Goal: Task Accomplishment & Management: Manage account settings

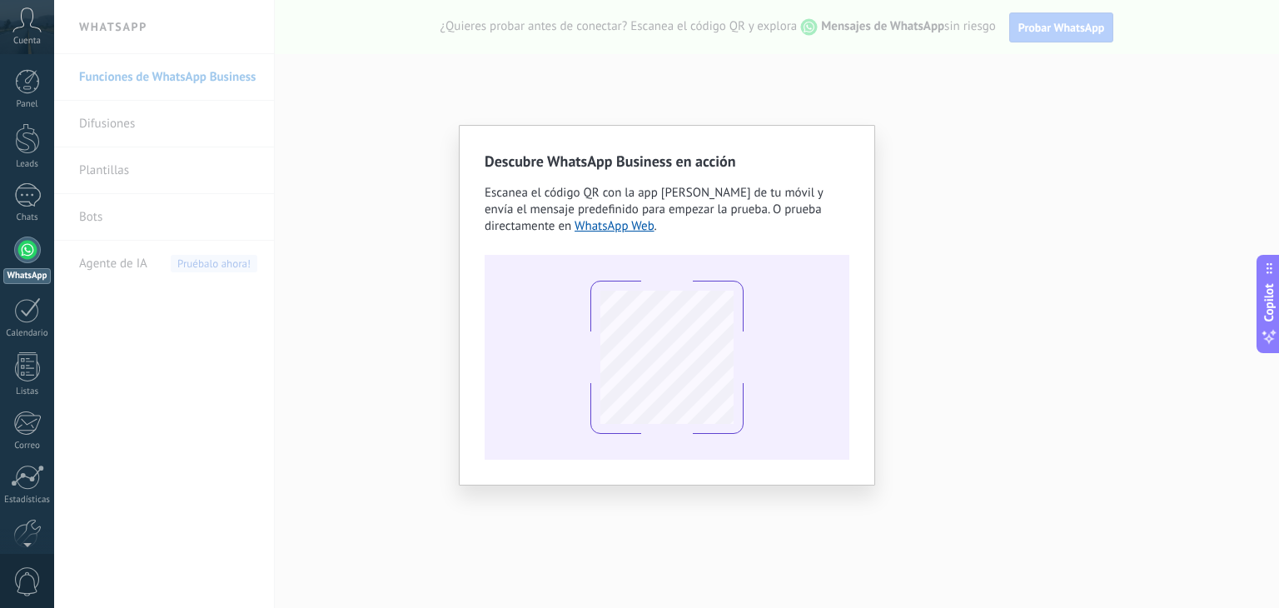
click at [933, 188] on div "Descubre WhatsApp Business en acción Escanea el código QR con la app de cámara …" at bounding box center [666, 304] width 1225 height 608
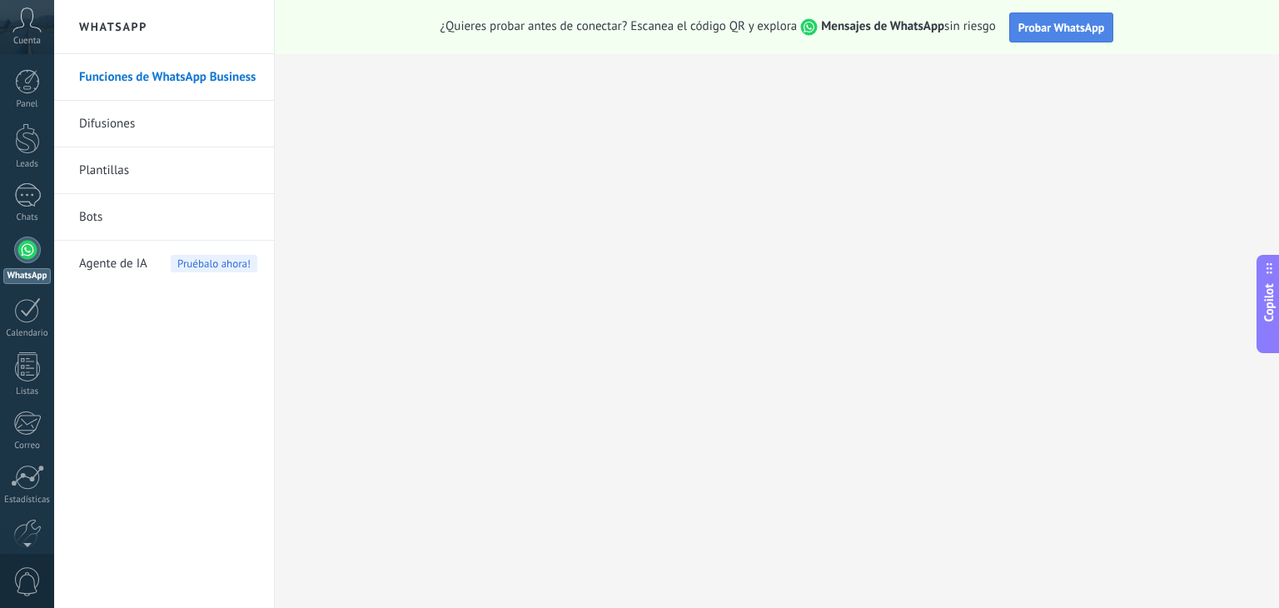
click at [1038, 24] on span "Probar WhatsApp" at bounding box center [1062, 27] width 87 height 15
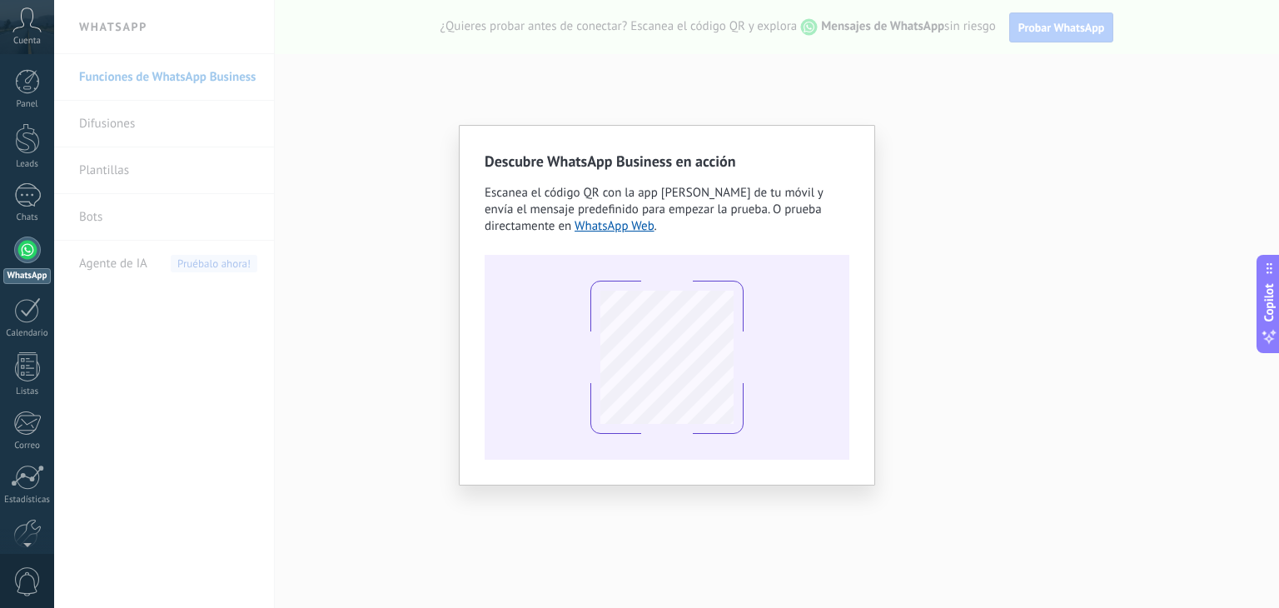
click at [755, 206] on span "Escanea el código QR con la app de cámara de tu móvil y envía el mensaje predef…" at bounding box center [654, 209] width 338 height 49
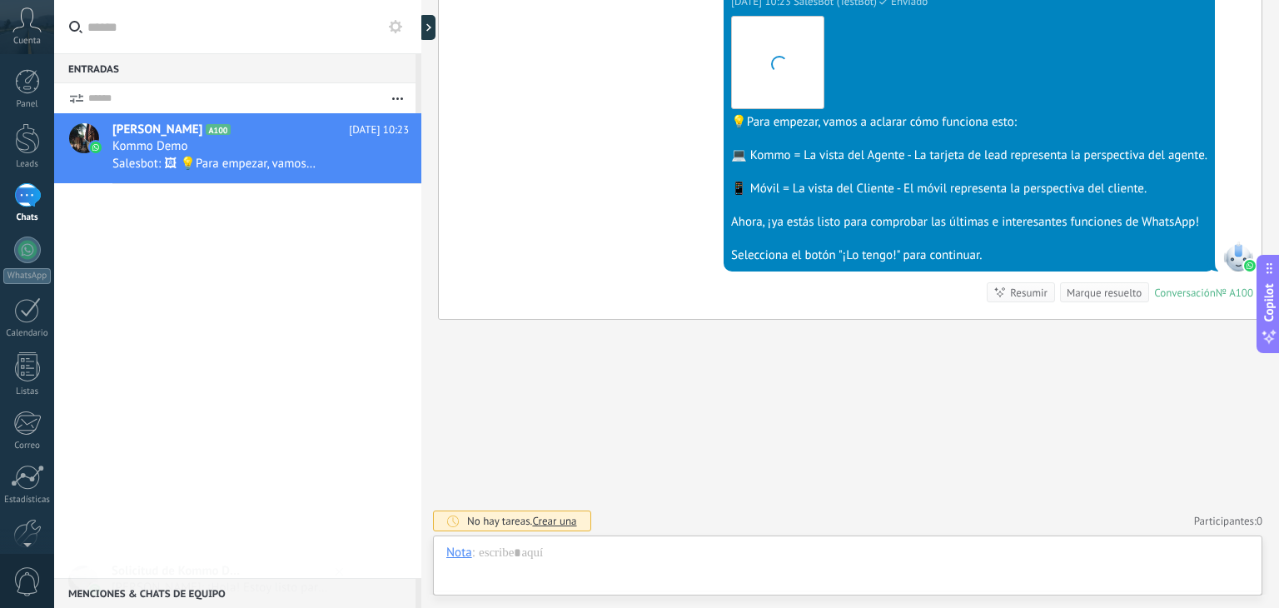
scroll to position [24, 0]
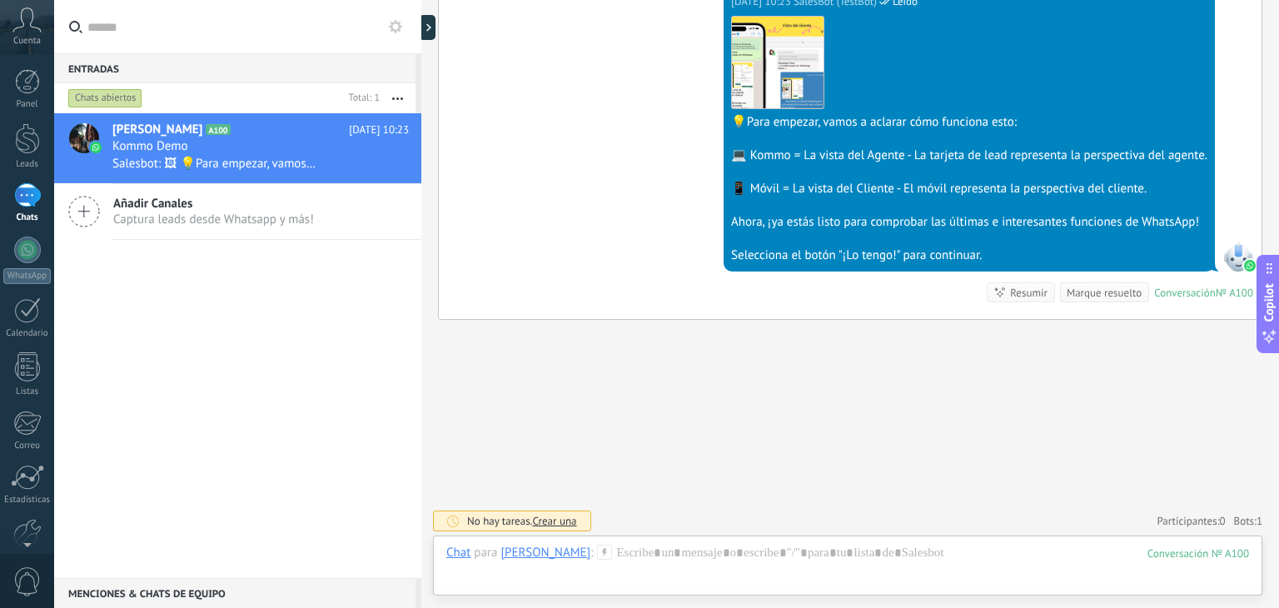
click at [676, 248] on div "Hoy 10:23 SalesBot (TestBot) Leído Descargar 💡Para empezar, vamos a aclarar cóm…" at bounding box center [850, 154] width 823 height 332
click at [1233, 242] on div at bounding box center [1239, 257] width 30 height 30
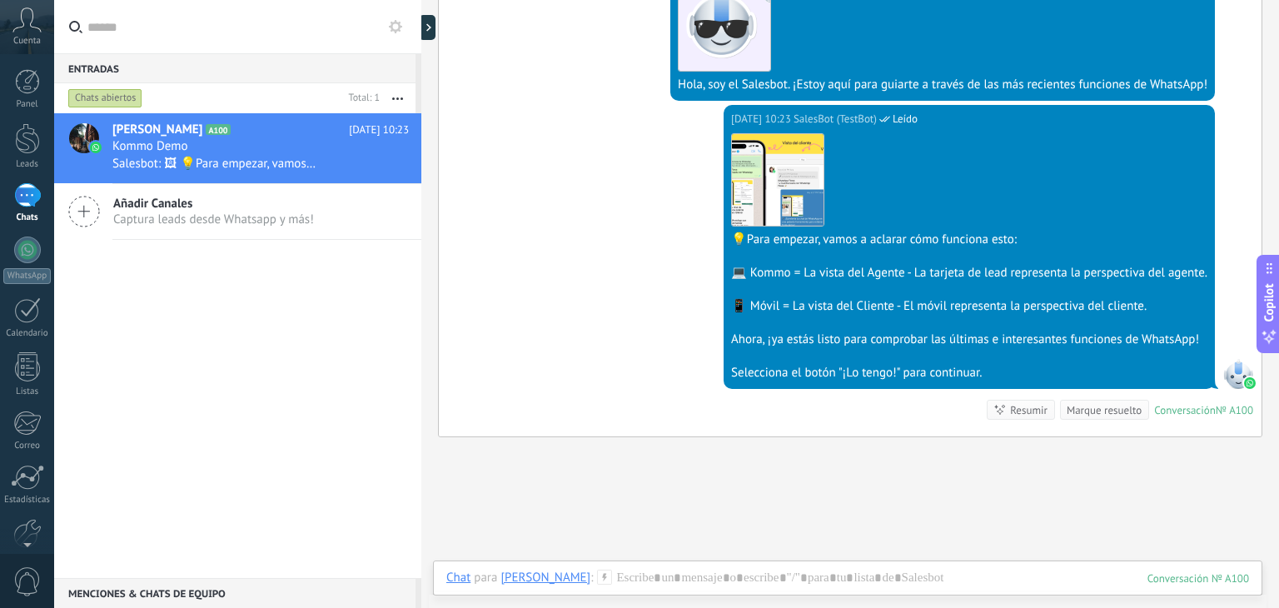
scroll to position [493, 0]
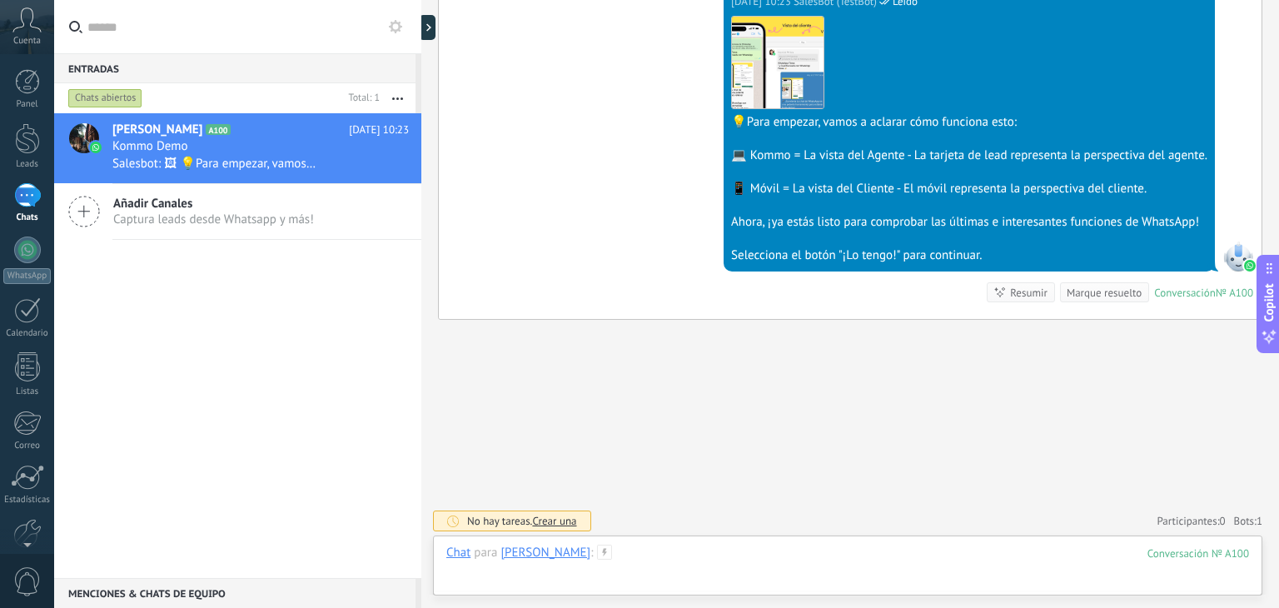
click at [681, 549] on div at bounding box center [847, 570] width 803 height 50
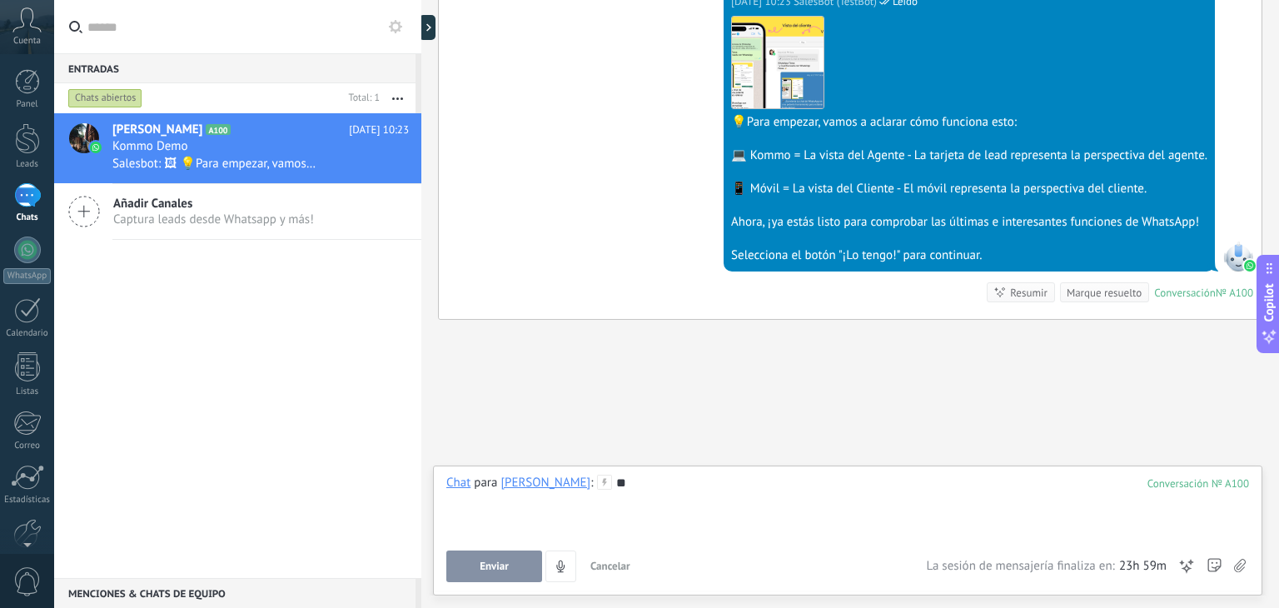
click at [485, 567] on span "Enviar" at bounding box center [494, 567] width 29 height 12
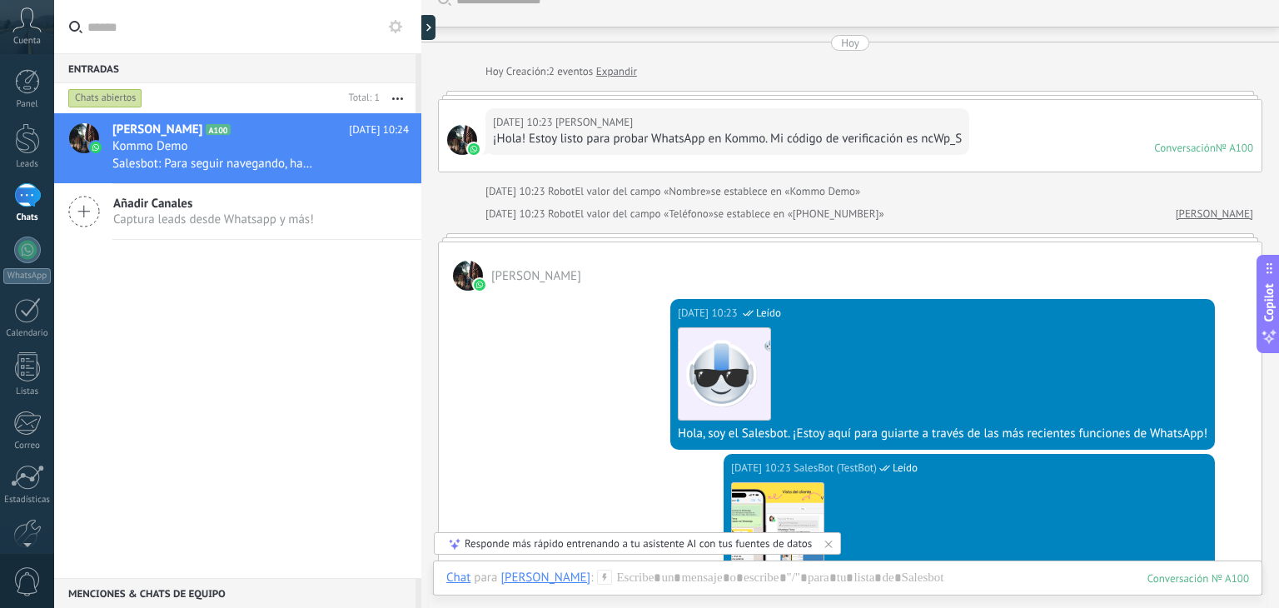
scroll to position [700, 0]
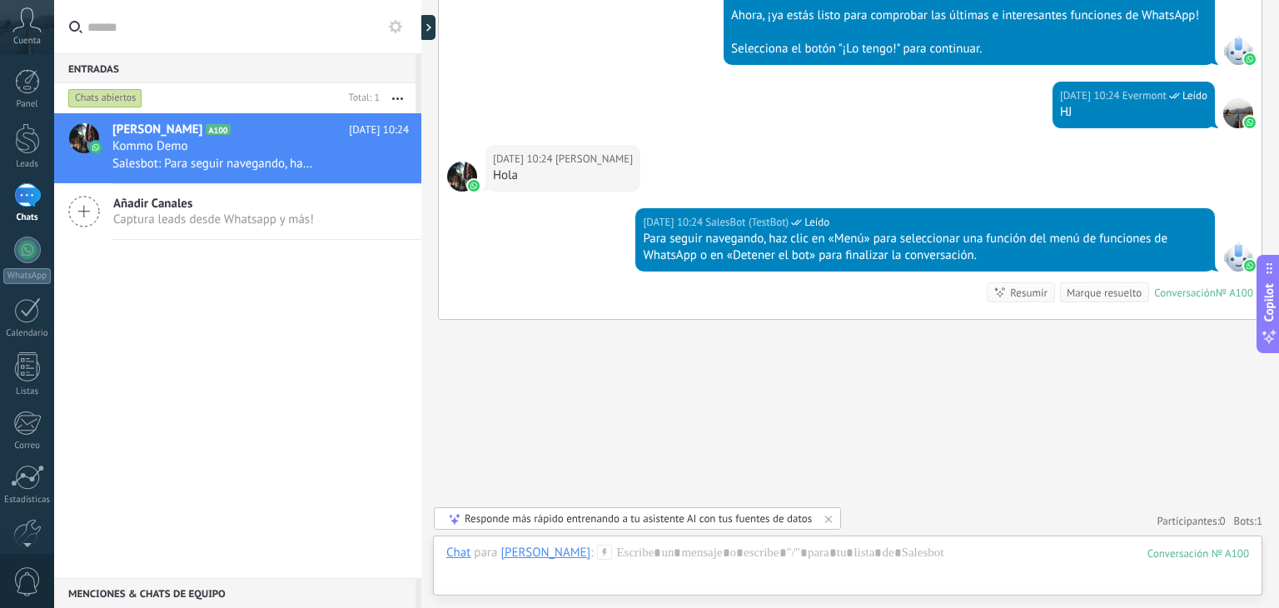
click at [24, 27] on icon at bounding box center [26, 19] width 29 height 25
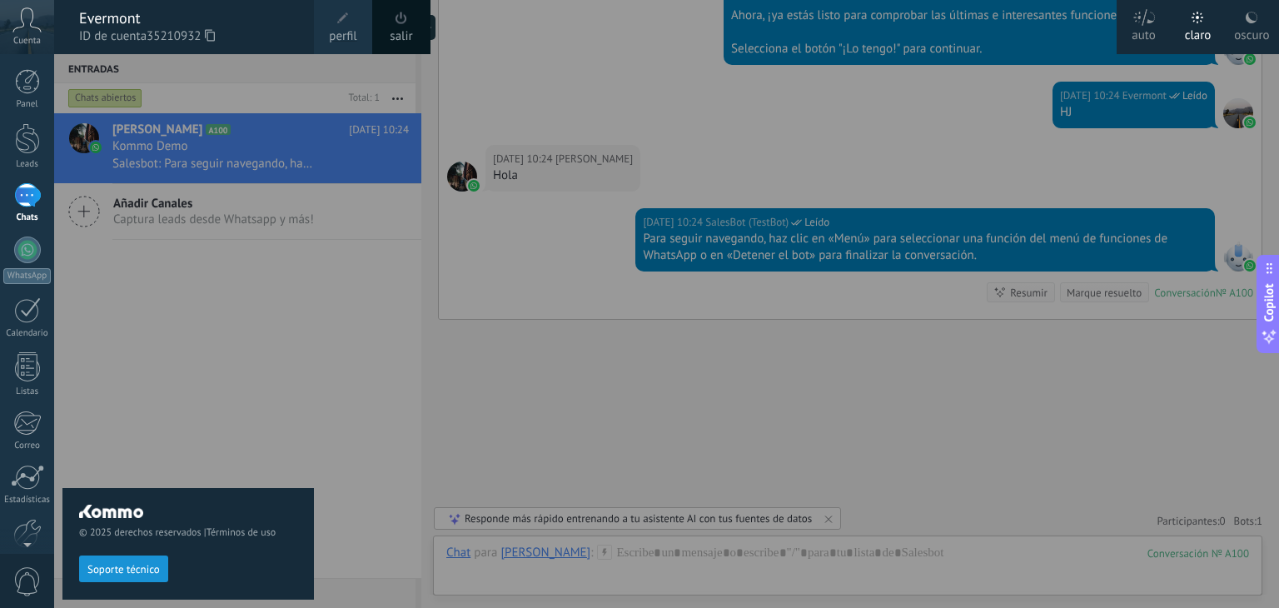
click at [331, 27] on span "perfil" at bounding box center [342, 36] width 27 height 18
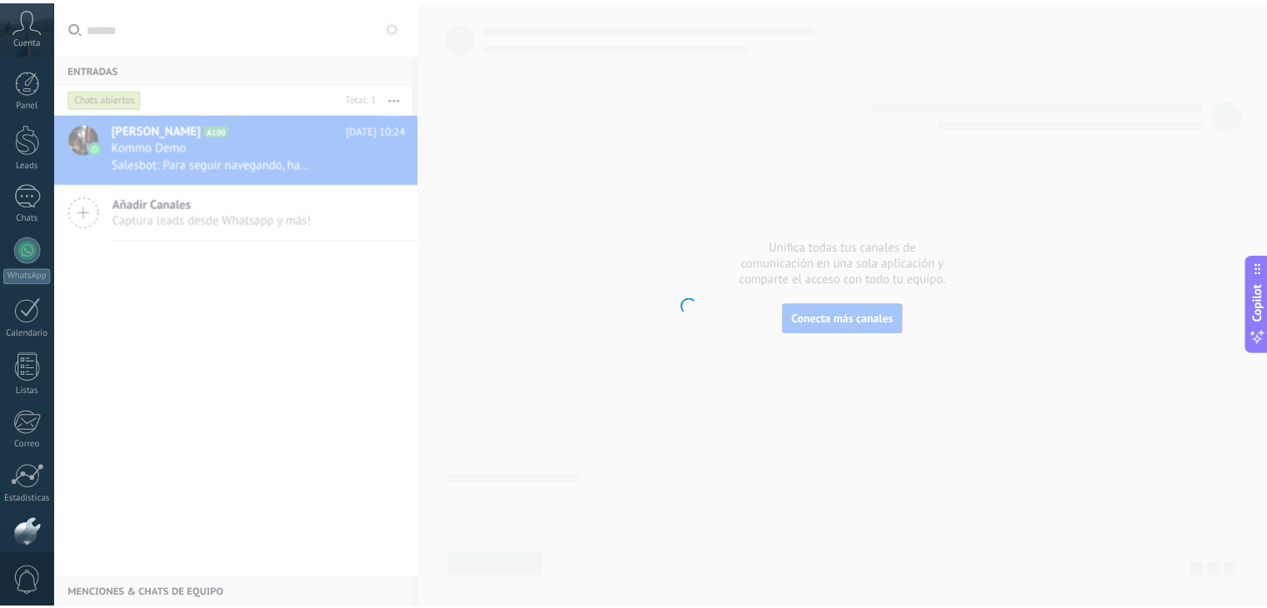
scroll to position [84, 0]
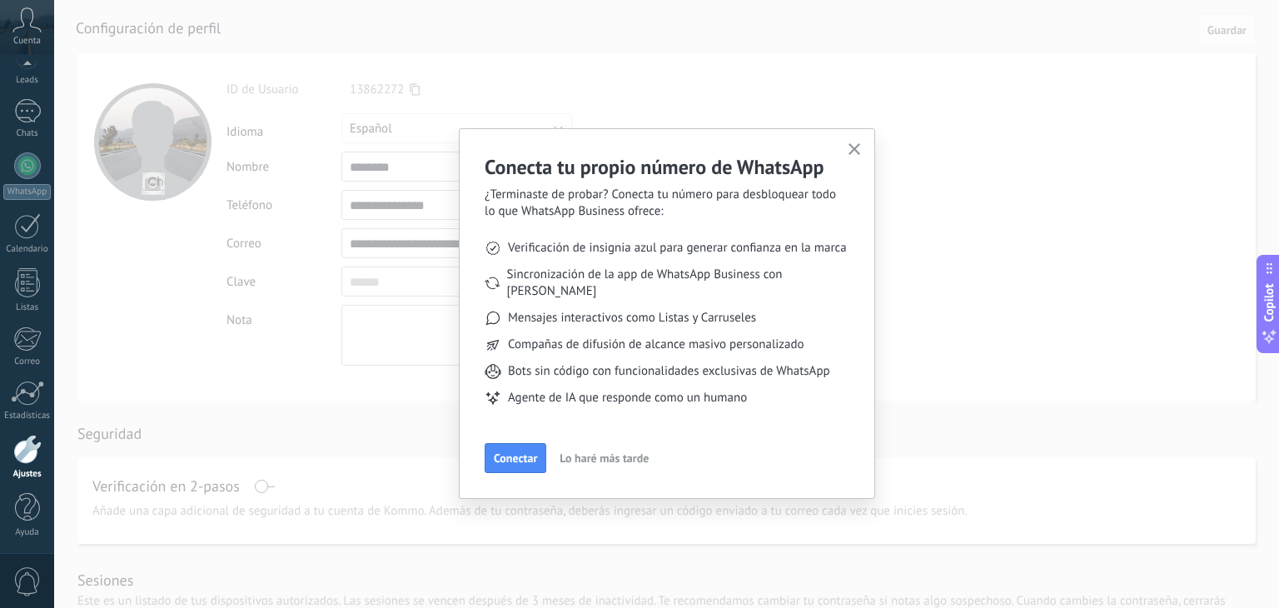
click at [423, 144] on div "Conecta tu propio número de WhatsApp ¿Terminaste de probar? Conecta tu número p…" at bounding box center [666, 304] width 1225 height 608
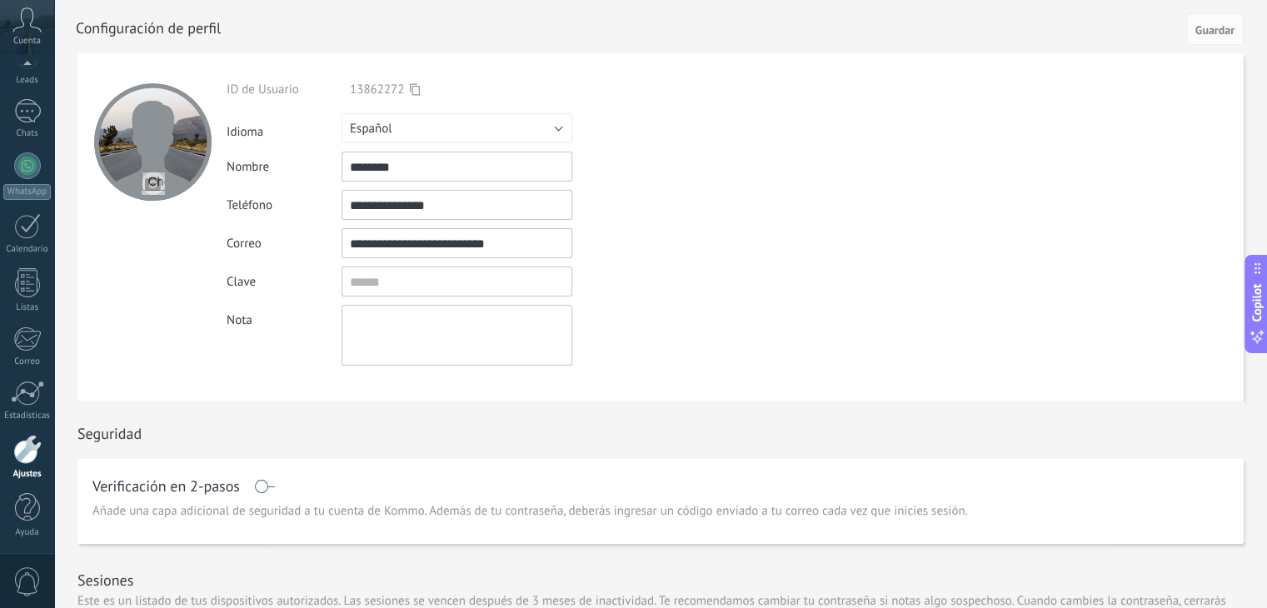
click at [428, 159] on input "********" at bounding box center [457, 167] width 231 height 30
type input "*"
type input "**********"
click at [1209, 34] on span "Guardar" at bounding box center [1214, 30] width 39 height 12
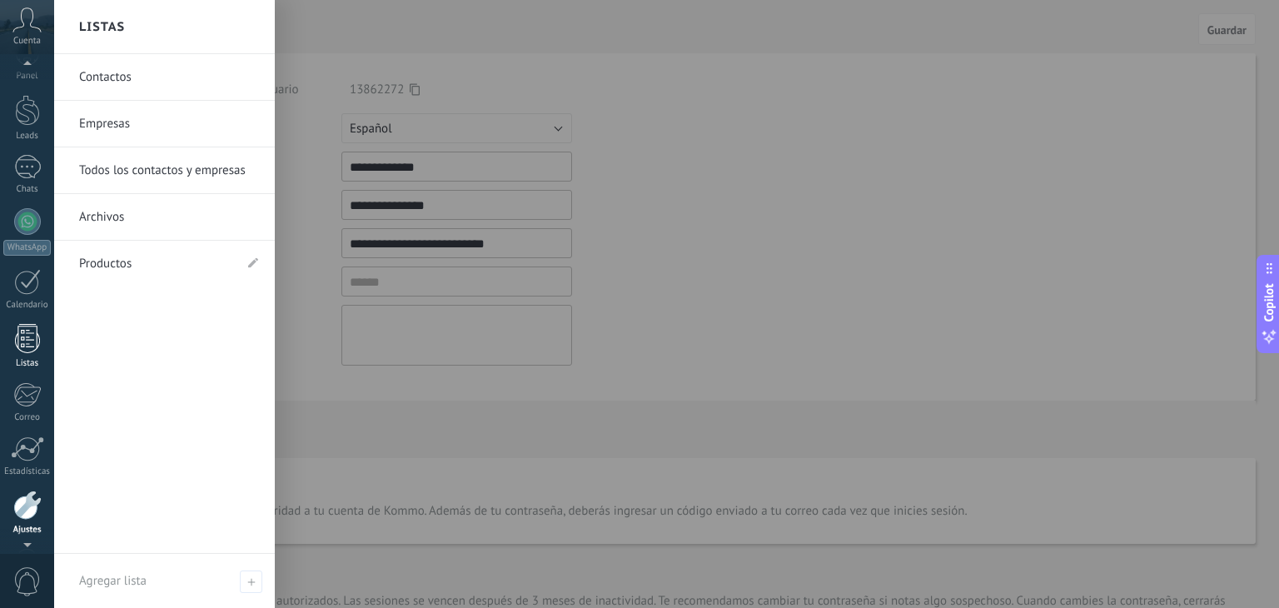
scroll to position [0, 0]
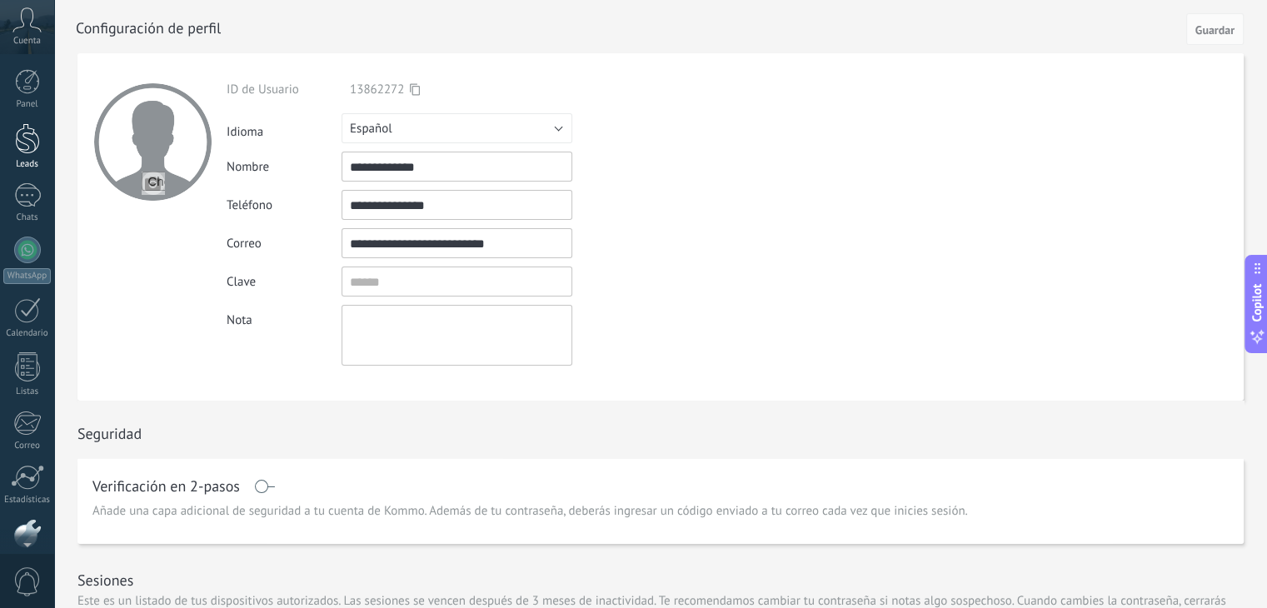
click at [29, 147] on div at bounding box center [27, 138] width 25 height 31
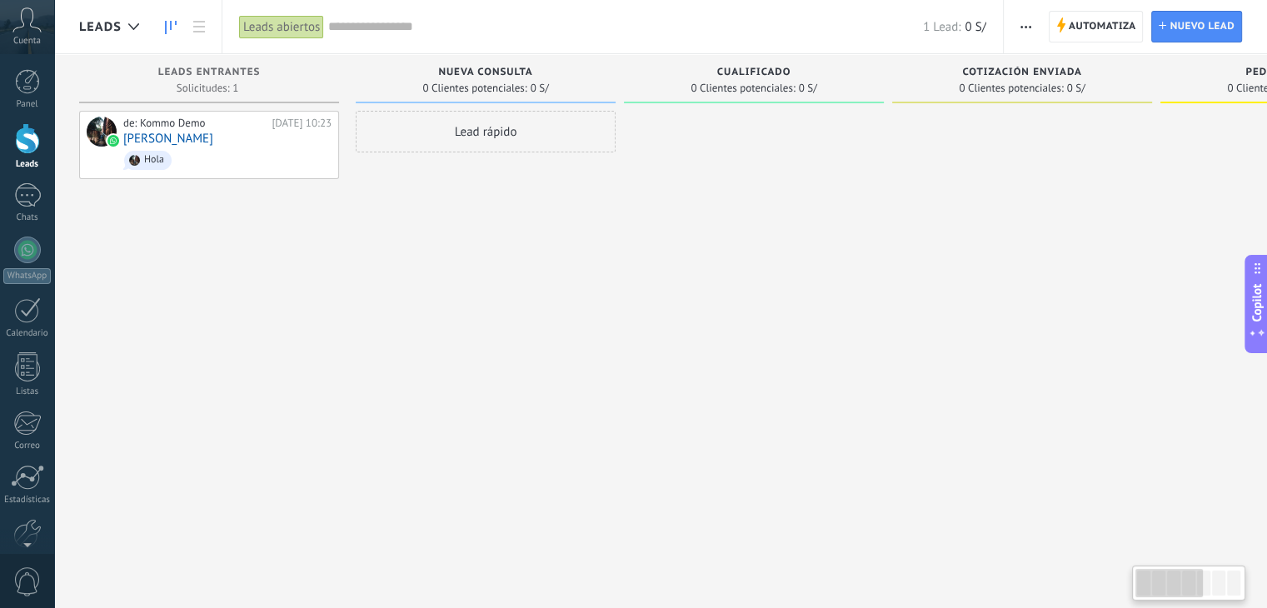
click at [411, 231] on div "Lead rápido" at bounding box center [486, 306] width 260 height 391
click at [27, 247] on div at bounding box center [27, 250] width 27 height 27
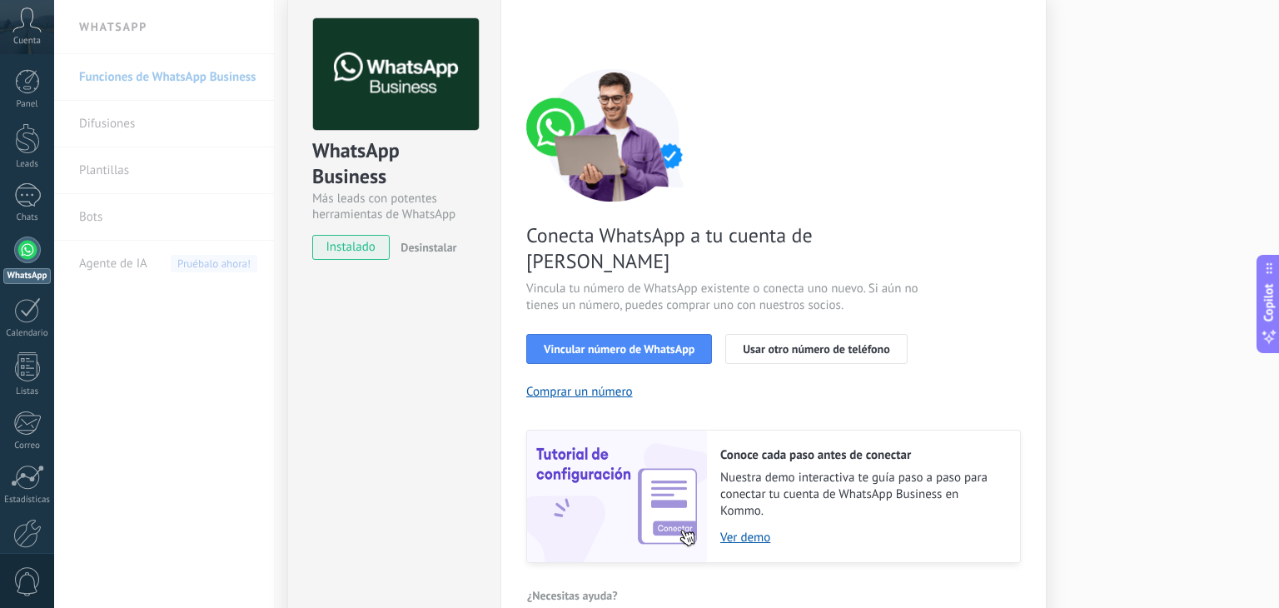
scroll to position [72, 0]
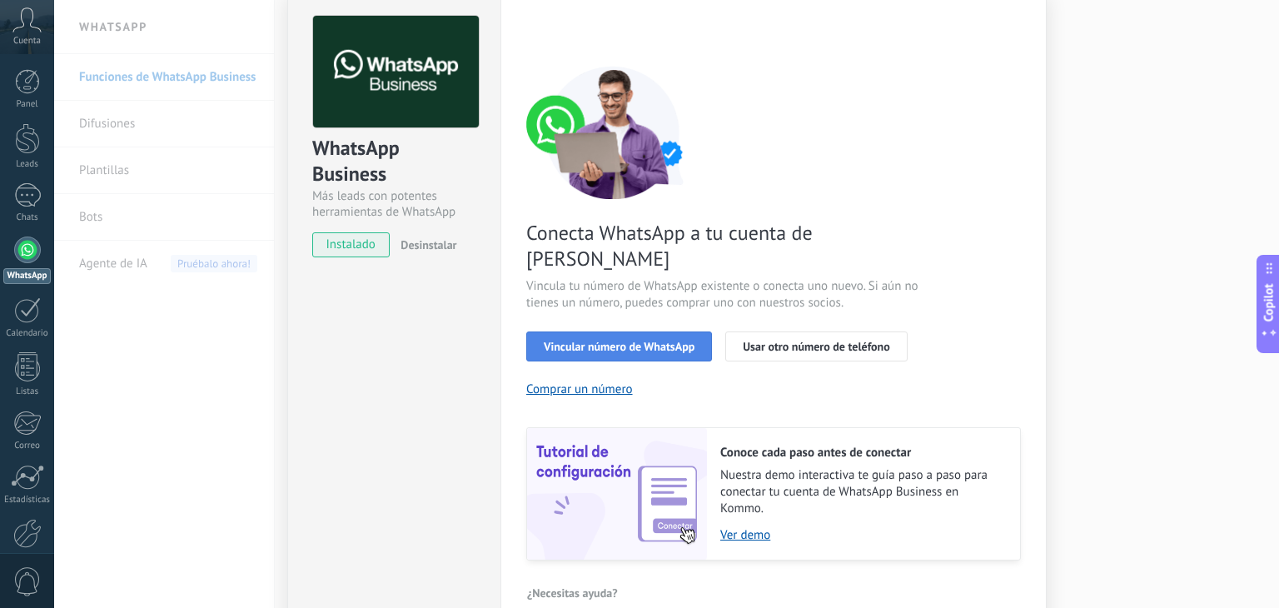
click at [586, 332] on button "Vincular número de WhatsApp" at bounding box center [619, 347] width 186 height 30
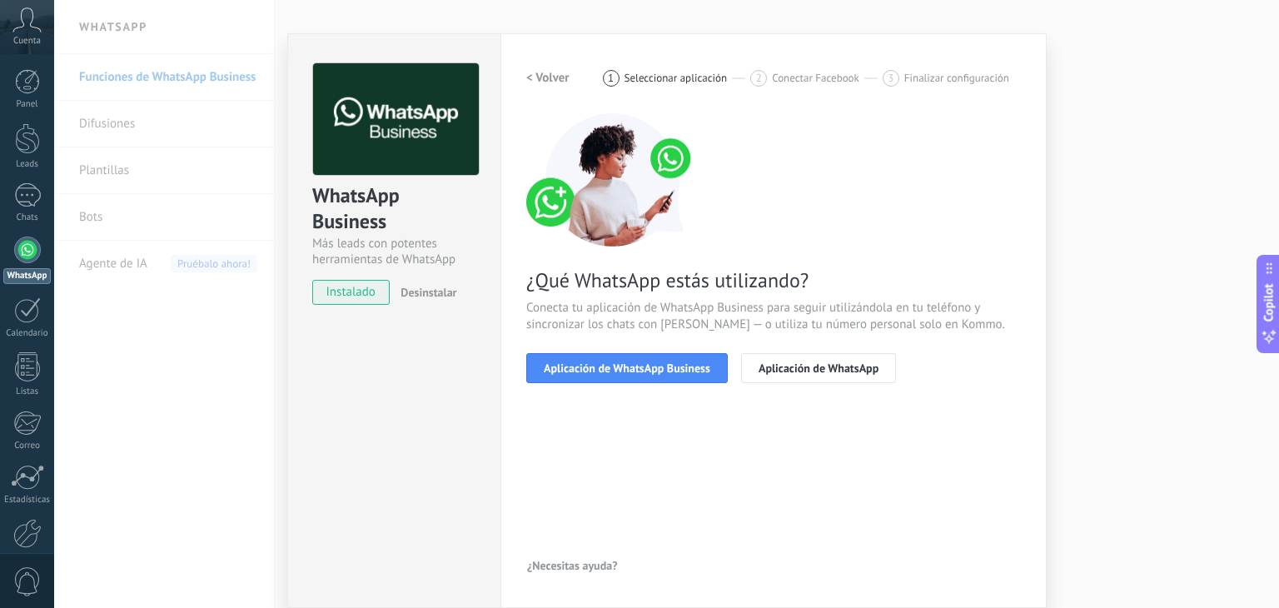
scroll to position [23, 0]
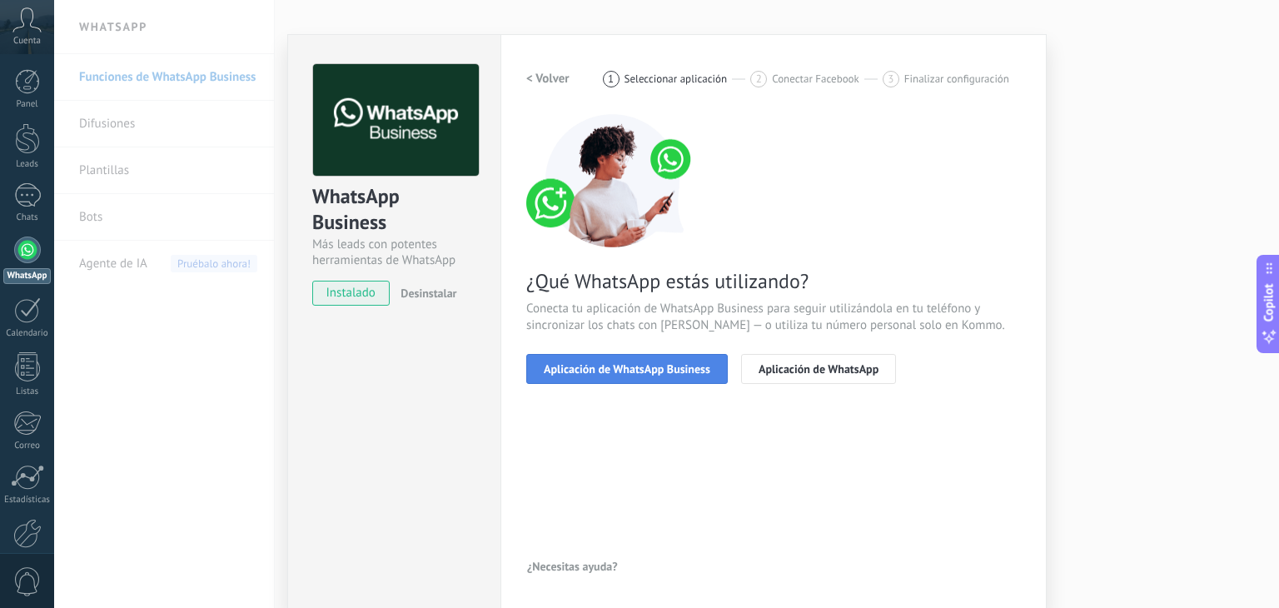
click at [620, 373] on span "Aplicación de WhatsApp Business" at bounding box center [627, 369] width 167 height 12
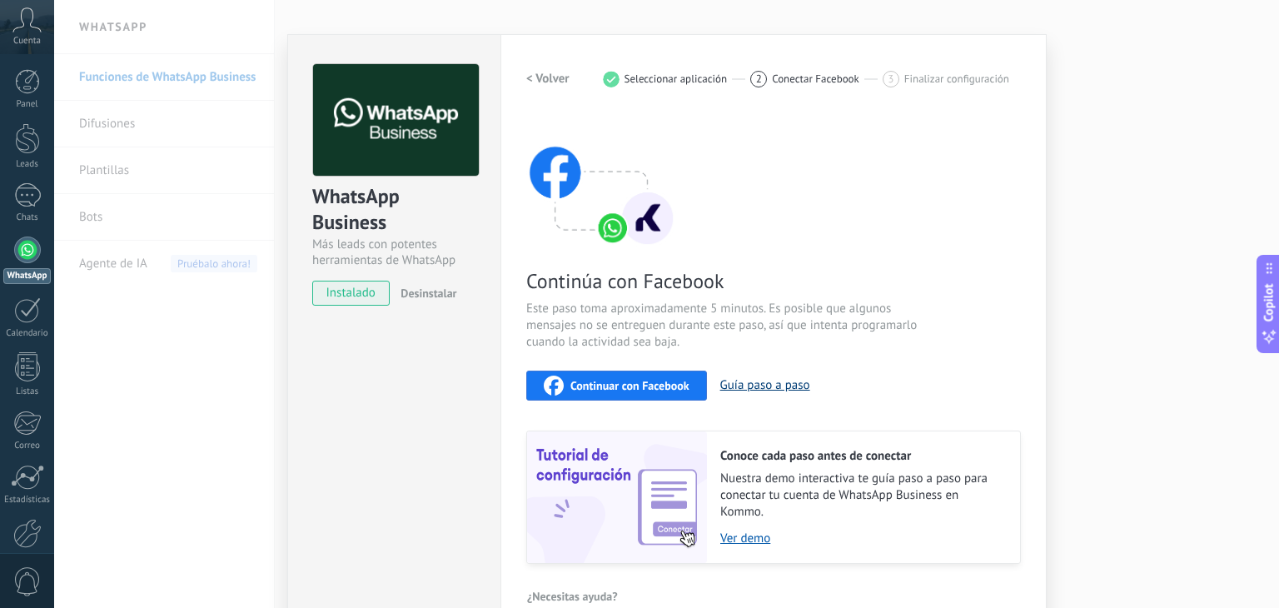
click at [758, 386] on button "Guía paso a paso" at bounding box center [765, 385] width 90 height 16
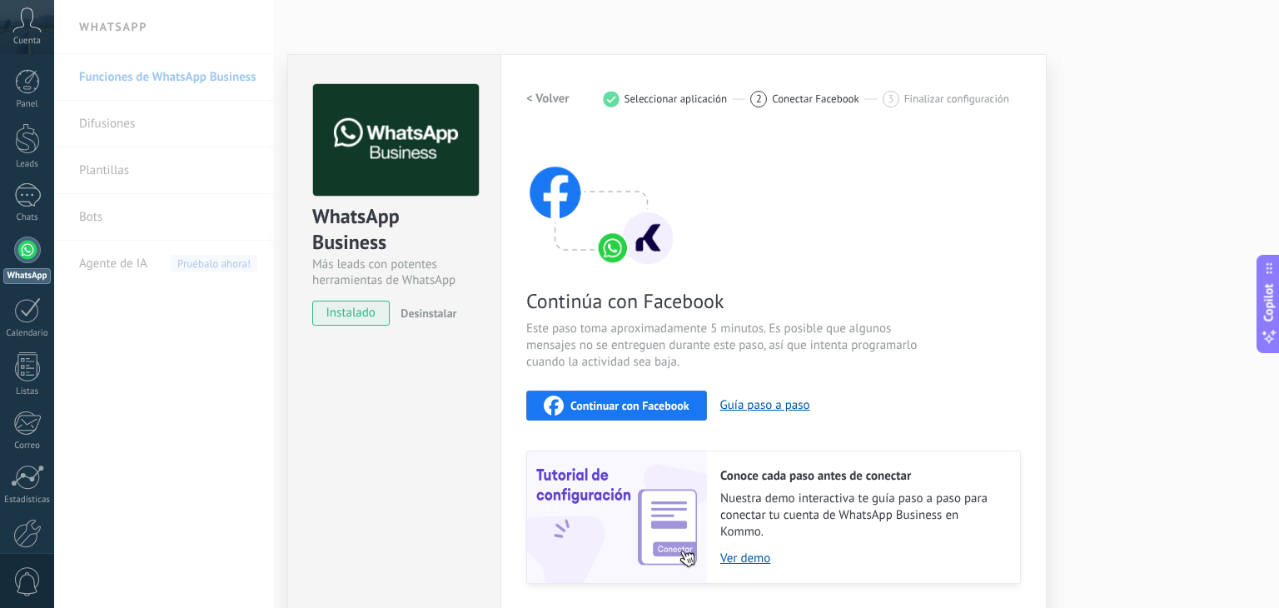
scroll to position [0, 0]
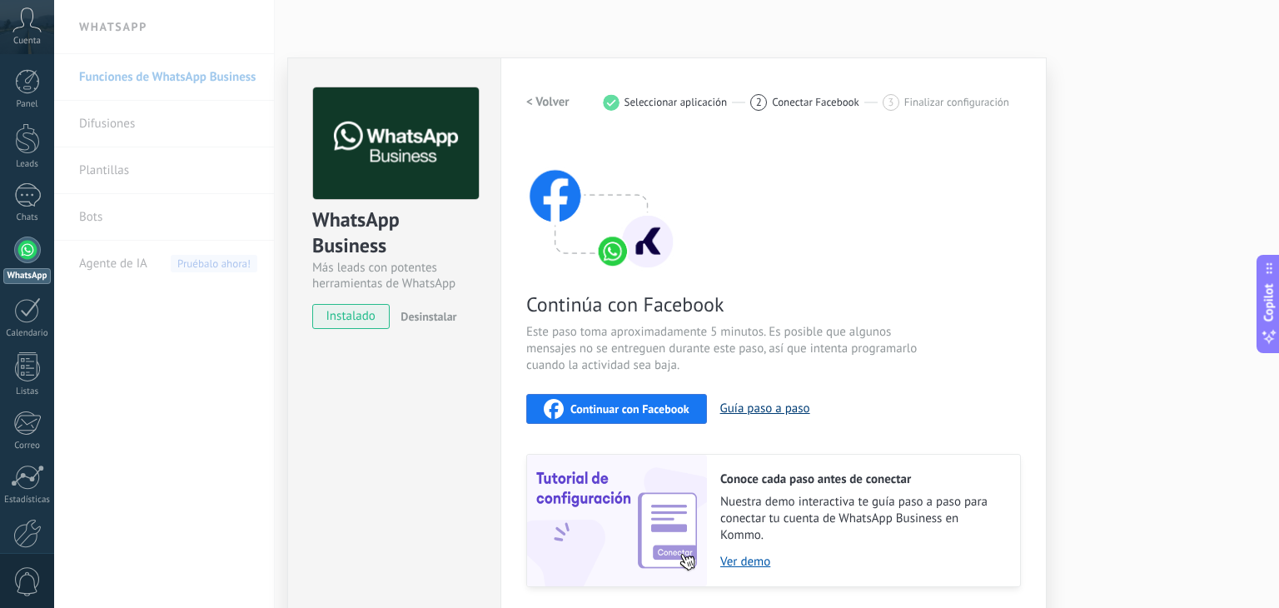
click at [780, 406] on button "Guía paso a paso" at bounding box center [765, 409] width 90 height 16
click at [1172, 181] on div "WhatsApp Business Más leads con potentes herramientas de WhatsApp instalado Des…" at bounding box center [666, 304] width 1225 height 608
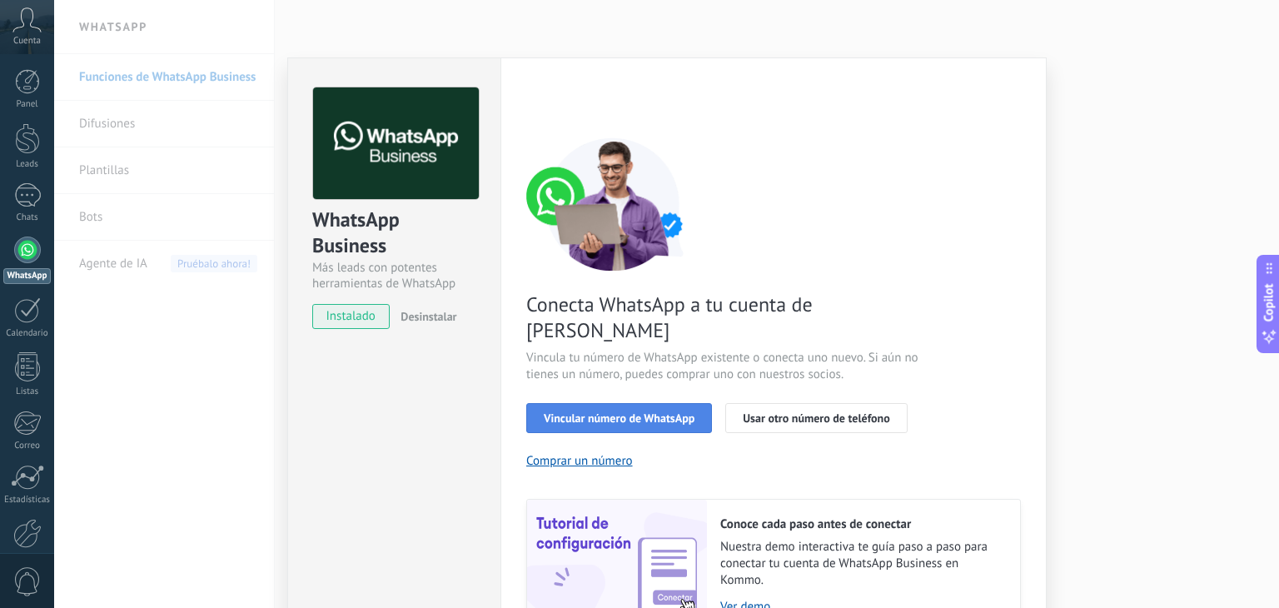
click at [656, 412] on span "Vincular número de WhatsApp" at bounding box center [619, 418] width 151 height 12
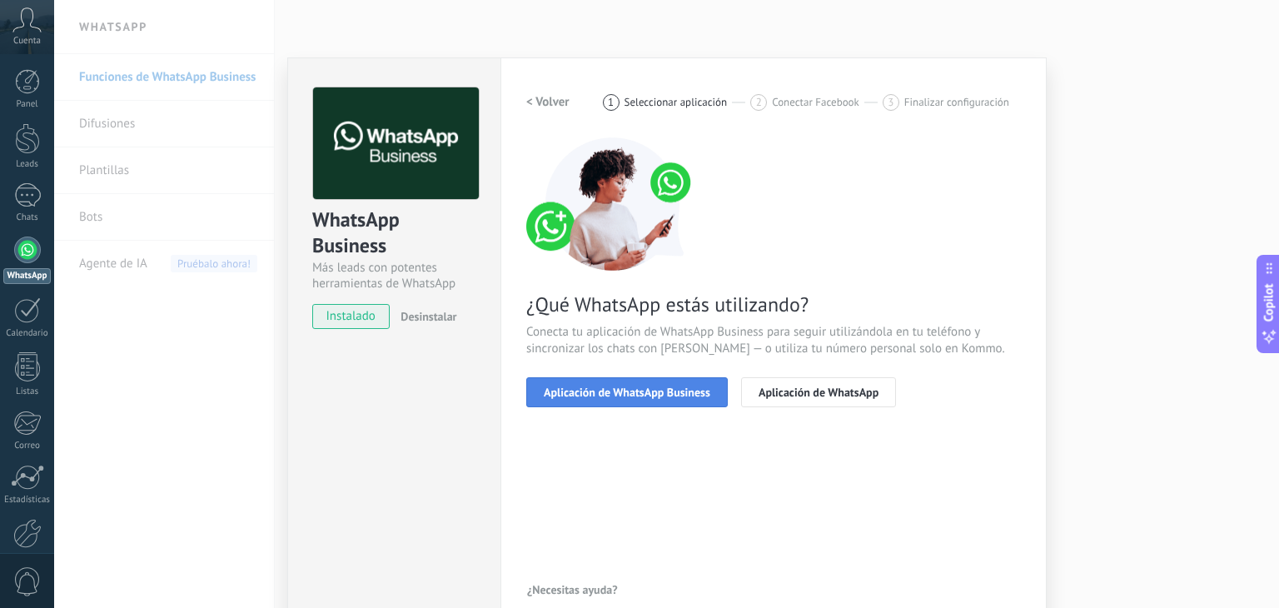
click at [686, 395] on span "Aplicación de WhatsApp Business" at bounding box center [627, 392] width 167 height 12
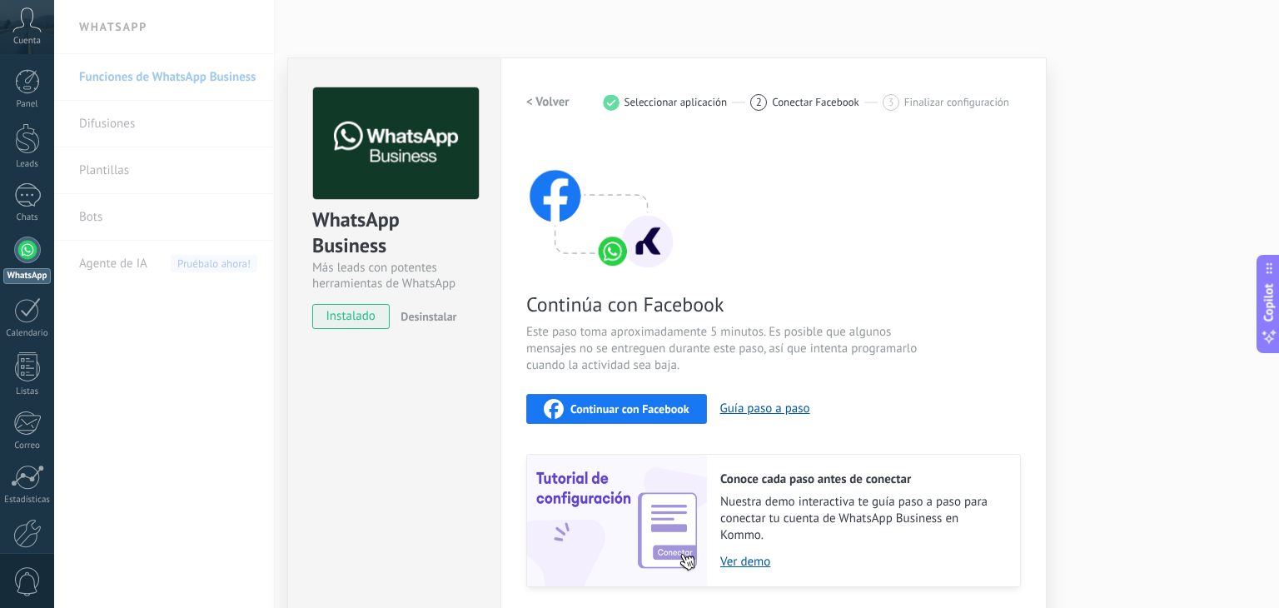
scroll to position [52, 0]
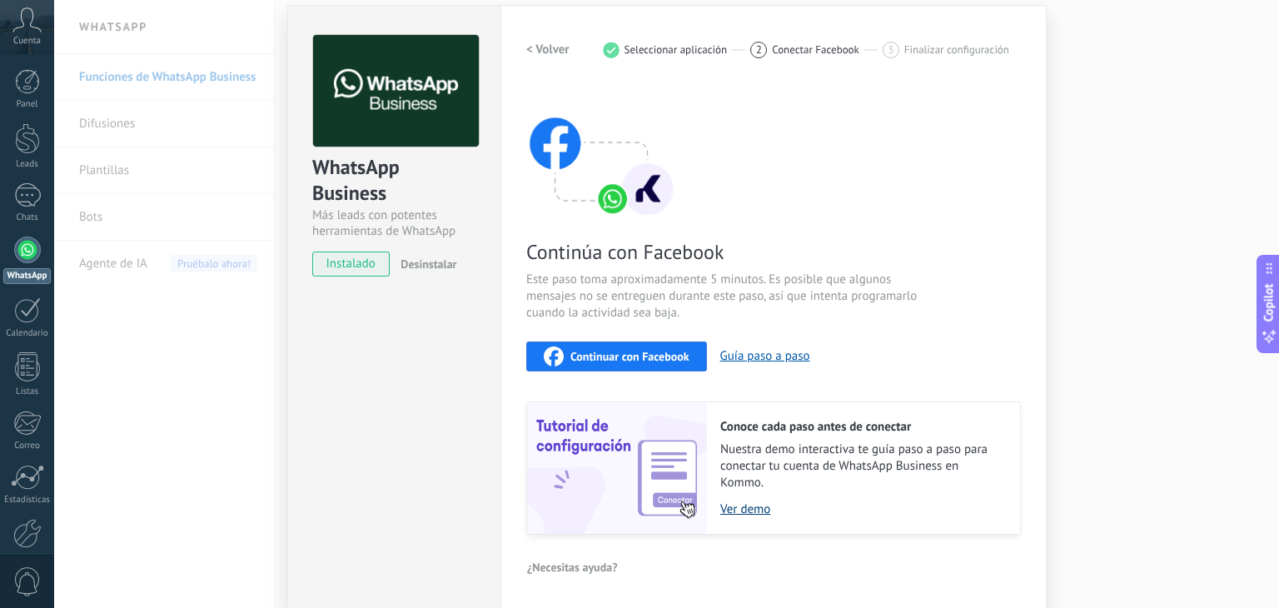
click at [733, 513] on link "Ver demo" at bounding box center [861, 509] width 283 height 16
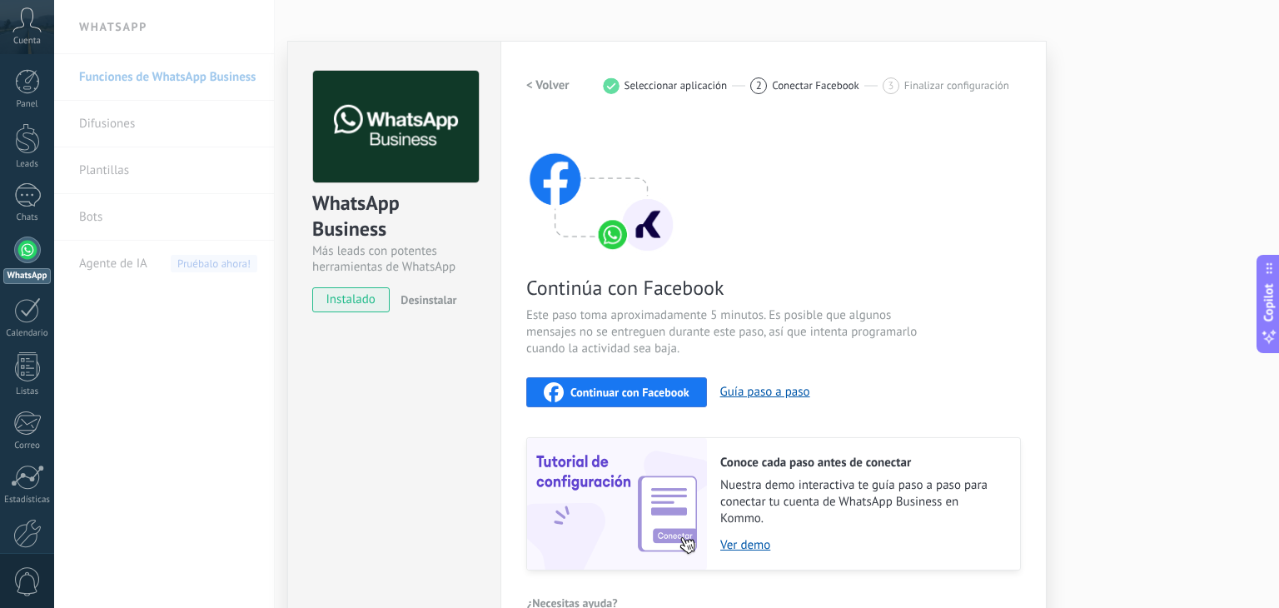
scroll to position [0, 0]
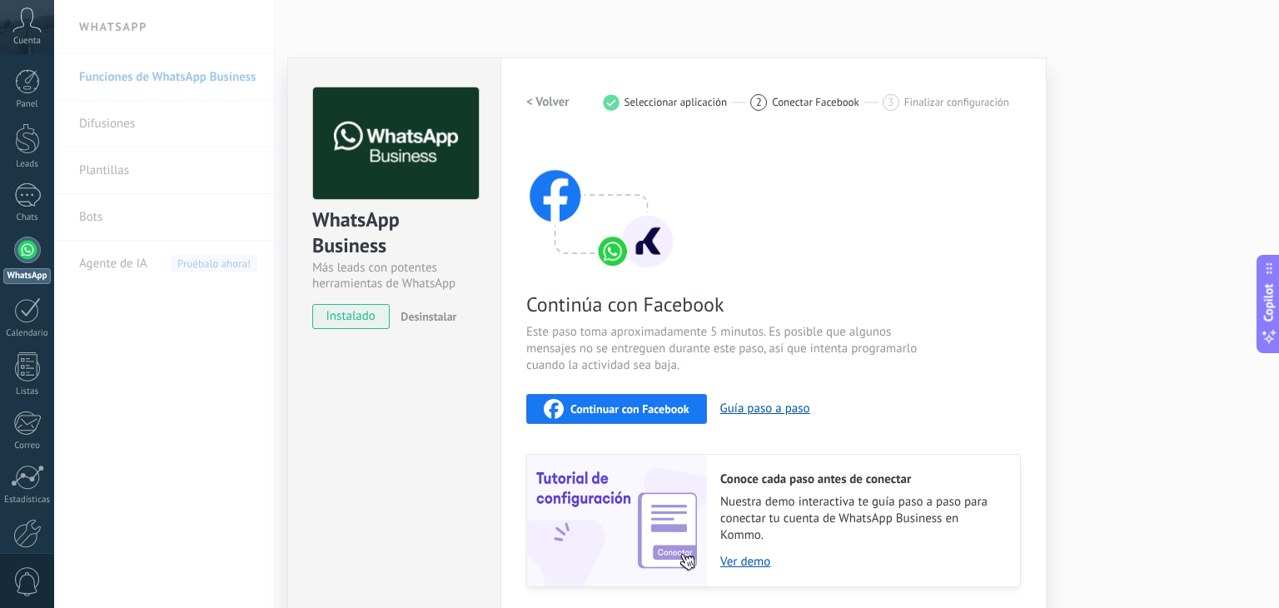
click at [645, 411] on span "Continuar con Facebook" at bounding box center [630, 409] width 119 height 12
click at [1154, 310] on div "WhatsApp Business Más leads con potentes herramientas de WhatsApp instalado Des…" at bounding box center [666, 304] width 1225 height 608
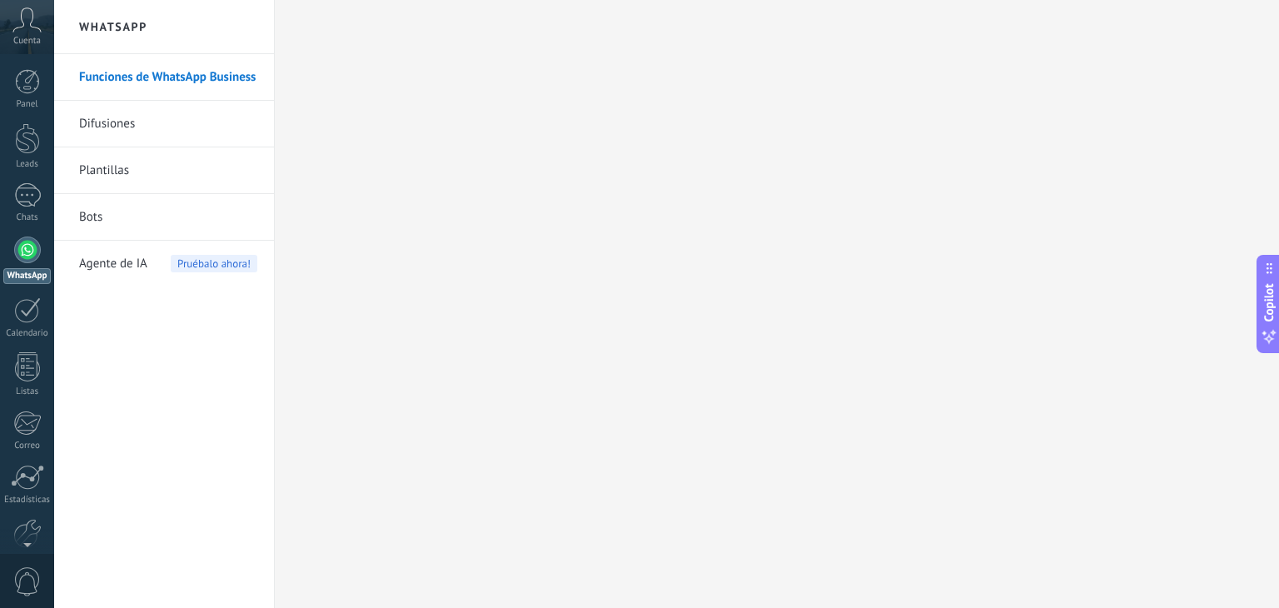
click at [138, 120] on link "Difusiones" at bounding box center [168, 124] width 178 height 47
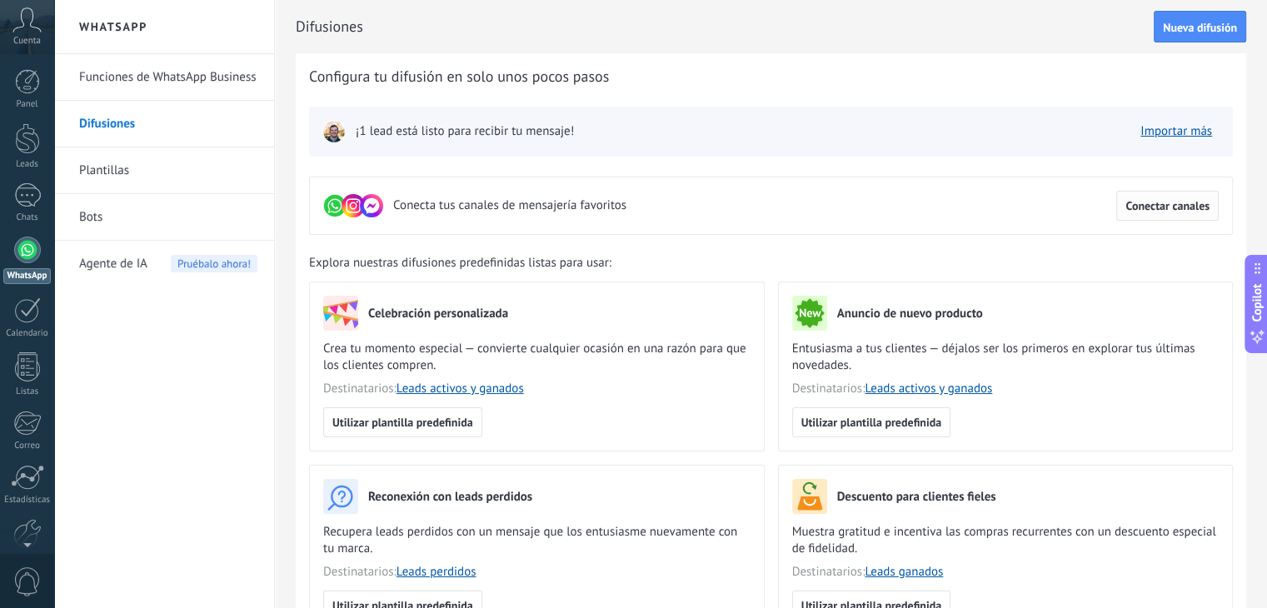
click at [1159, 195] on button "Conectar canales" at bounding box center [1167, 206] width 102 height 30
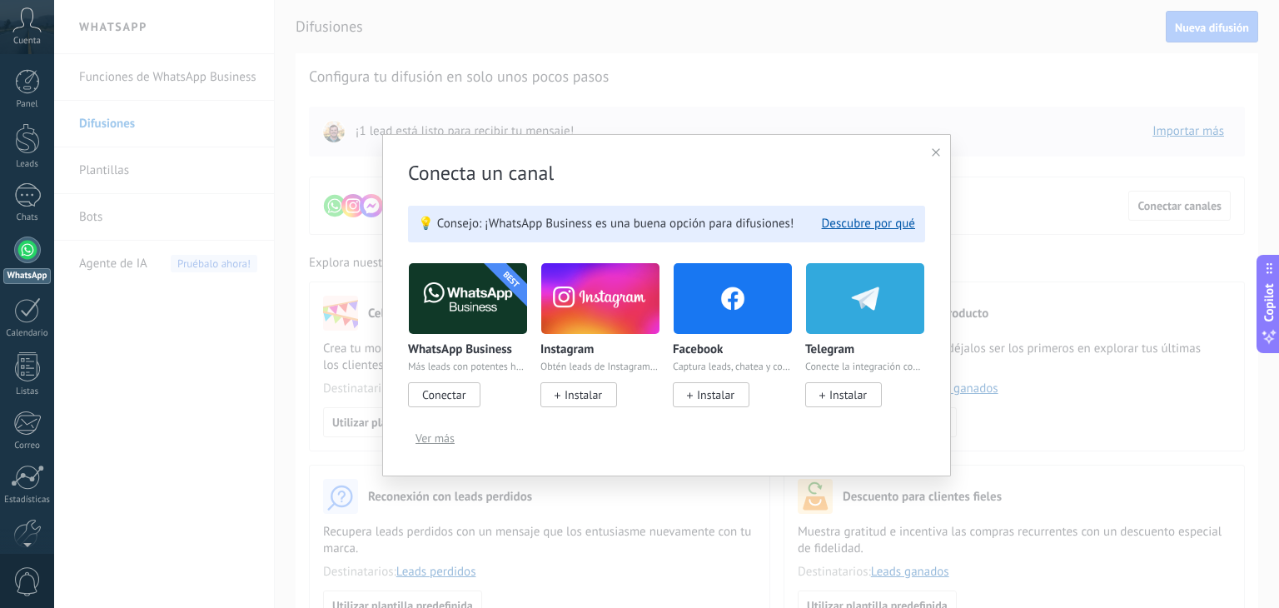
click at [452, 396] on span "Conectar" at bounding box center [443, 394] width 43 height 15
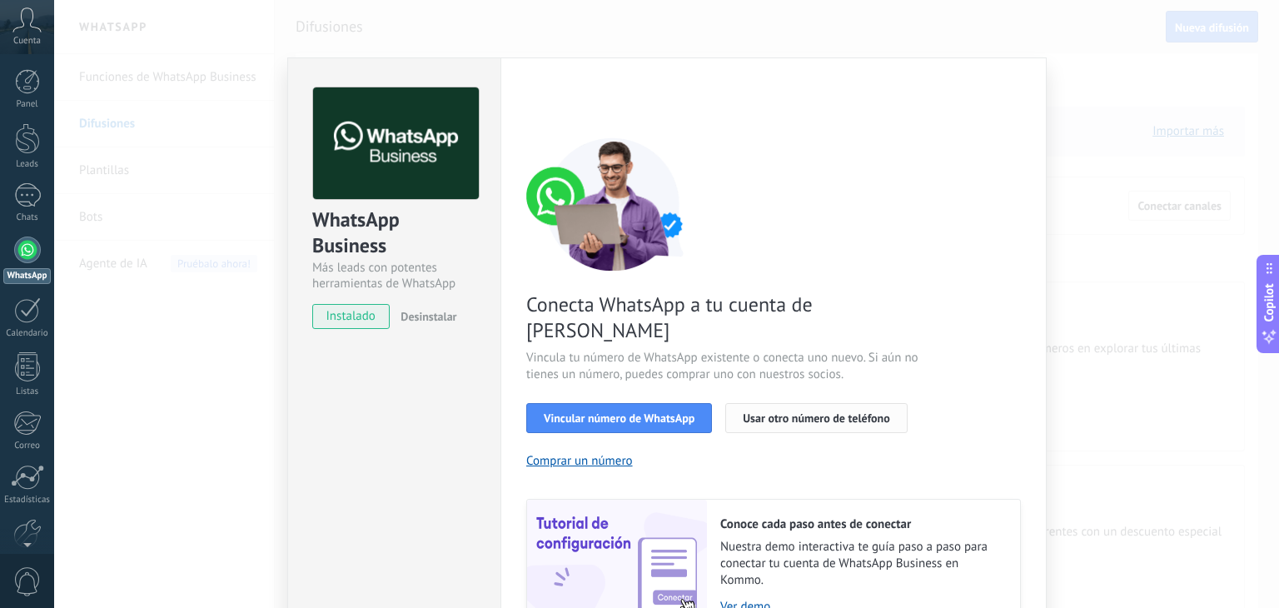
click at [802, 412] on span "Usar otro número de teléfono" at bounding box center [816, 418] width 147 height 12
click at [1097, 167] on div "WhatsApp Business Más leads con potentes herramientas de WhatsApp instalado Des…" at bounding box center [666, 304] width 1225 height 608
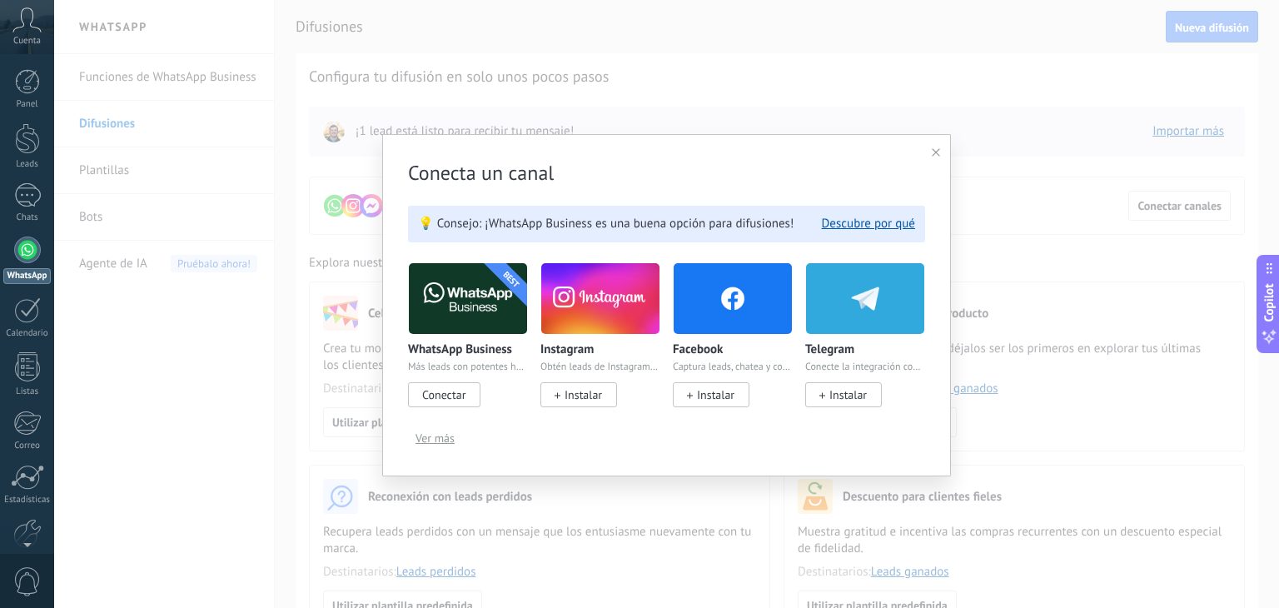
click at [940, 154] on icon at bounding box center [936, 152] width 8 height 8
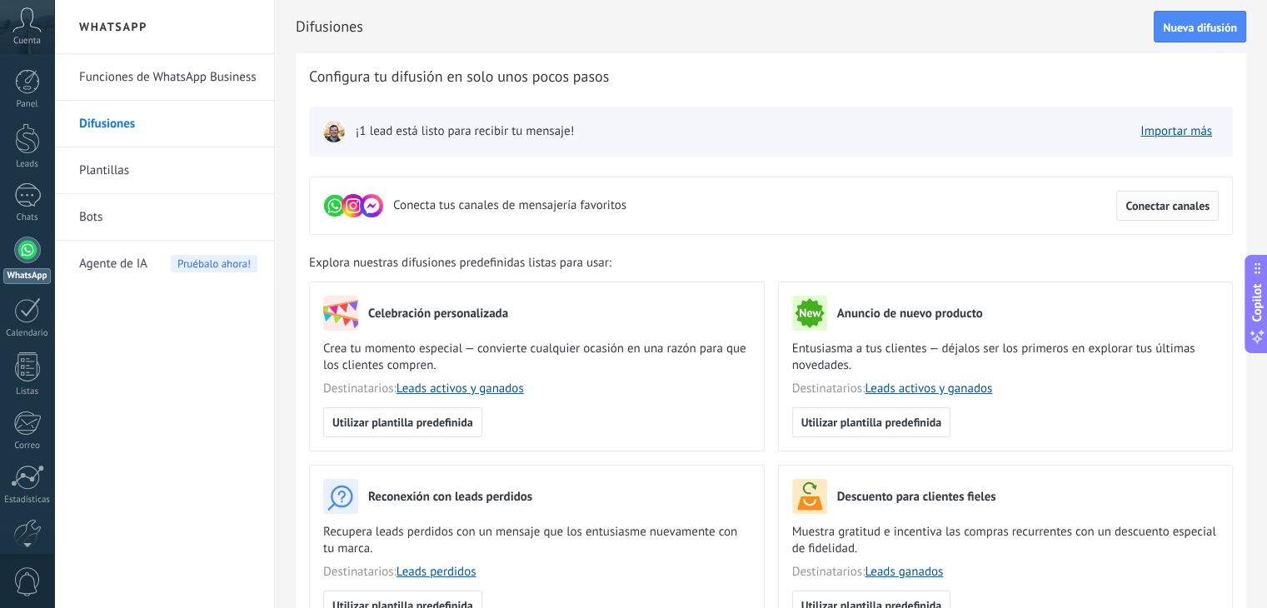
click at [1204, 204] on span "Conectar canales" at bounding box center [1167, 206] width 84 height 12
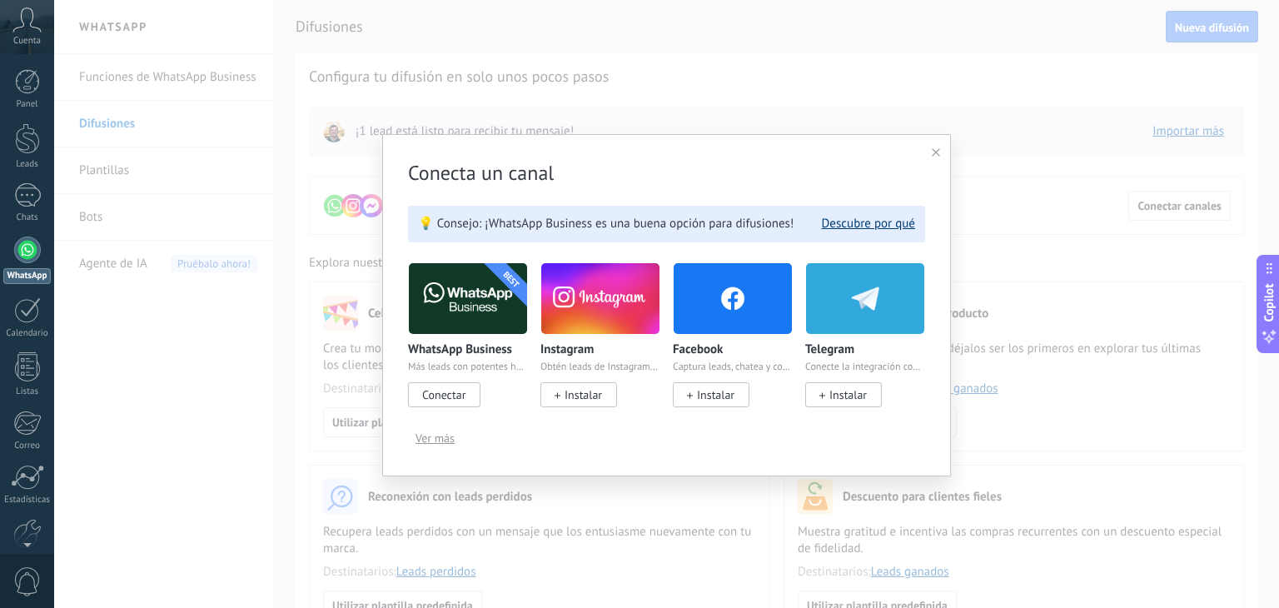
click at [855, 227] on button "Descubre por qué" at bounding box center [868, 224] width 93 height 16
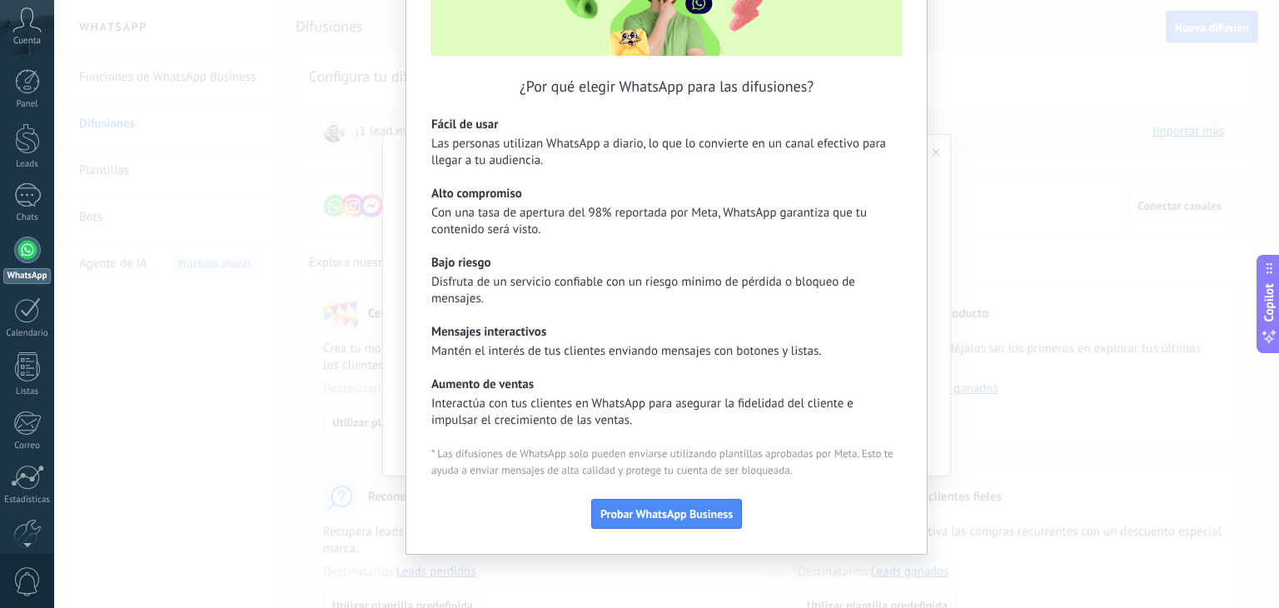
scroll to position [126, 0]
click at [656, 515] on span "Probar WhatsApp Business" at bounding box center [667, 513] width 132 height 12
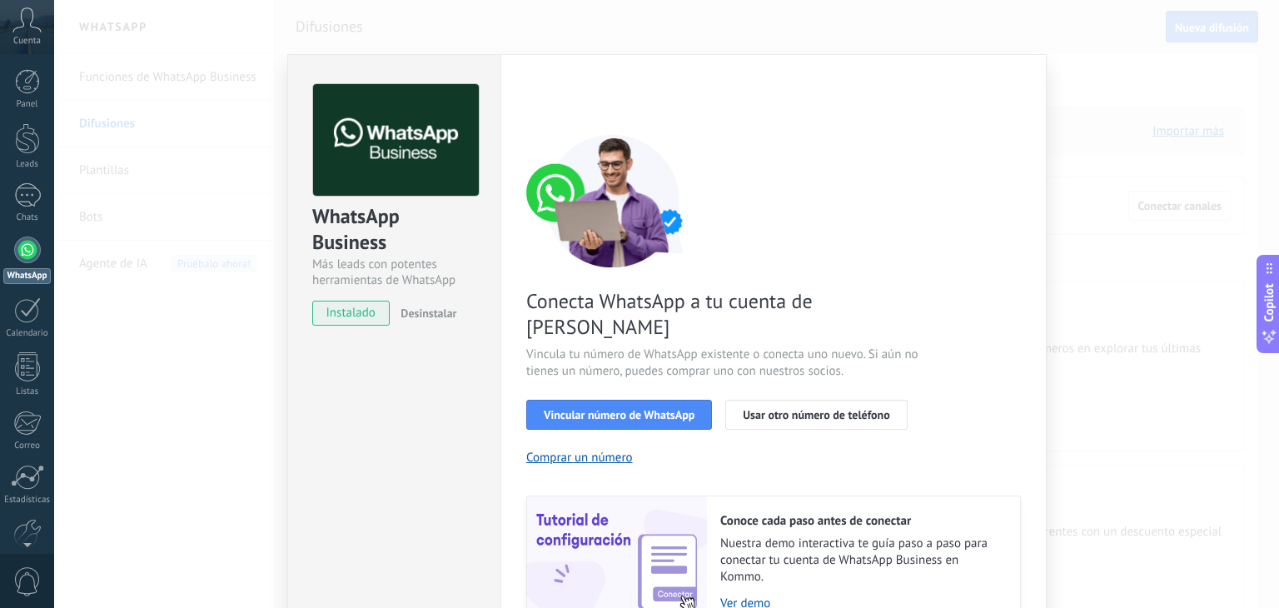
scroll to position [5, 0]
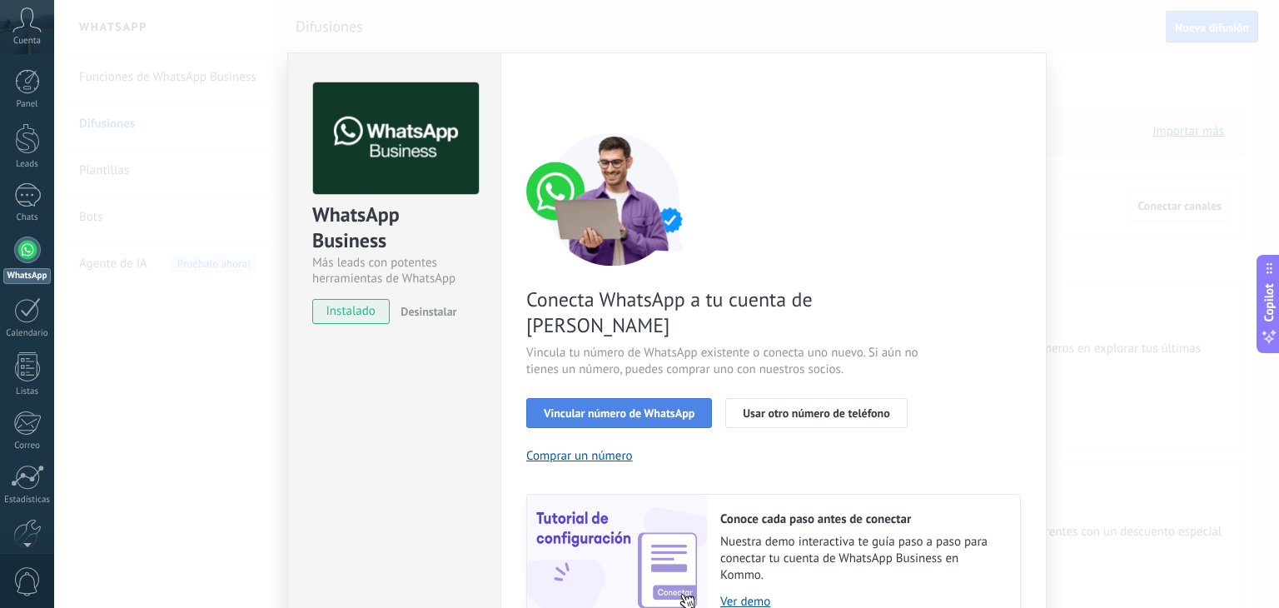
click at [655, 398] on button "Vincular número de WhatsApp" at bounding box center [619, 413] width 186 height 30
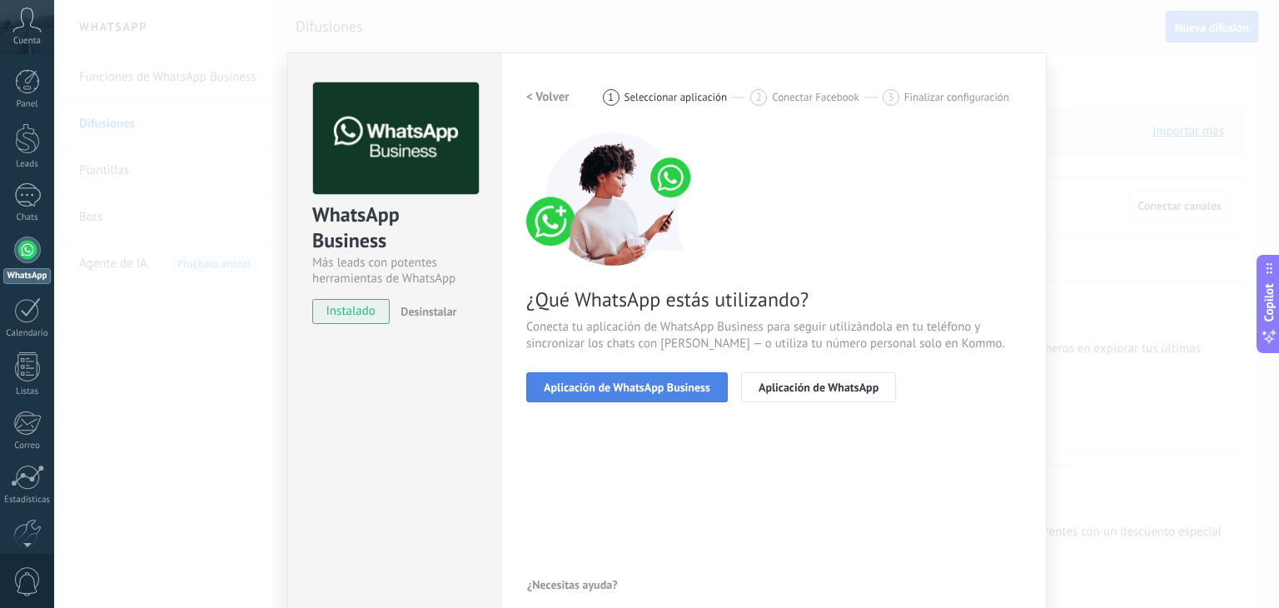
click at [645, 391] on span "Aplicación de WhatsApp Business" at bounding box center [627, 387] width 167 height 12
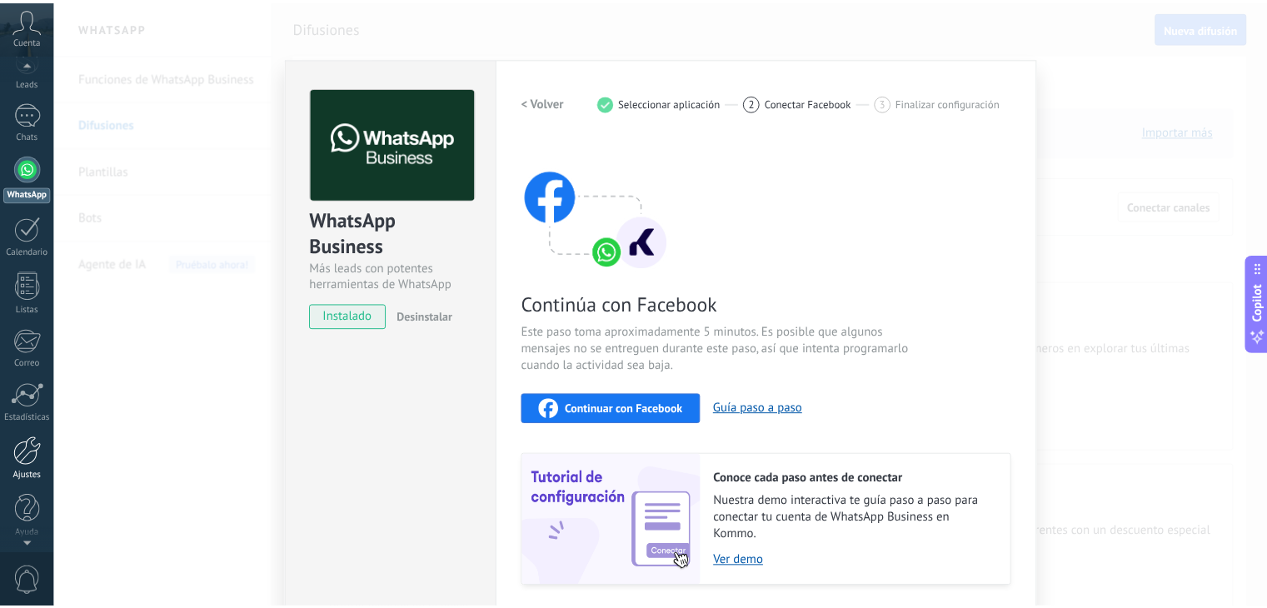
scroll to position [84, 0]
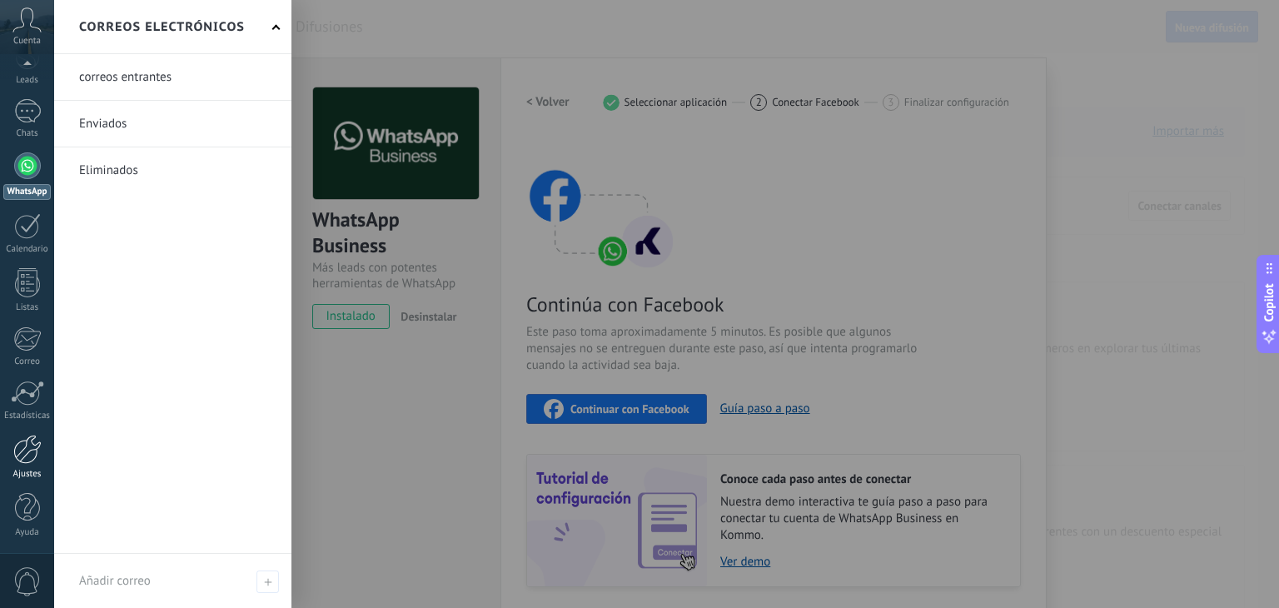
click at [25, 461] on div at bounding box center [27, 449] width 28 height 29
